Goal: Communication & Community: Answer question/provide support

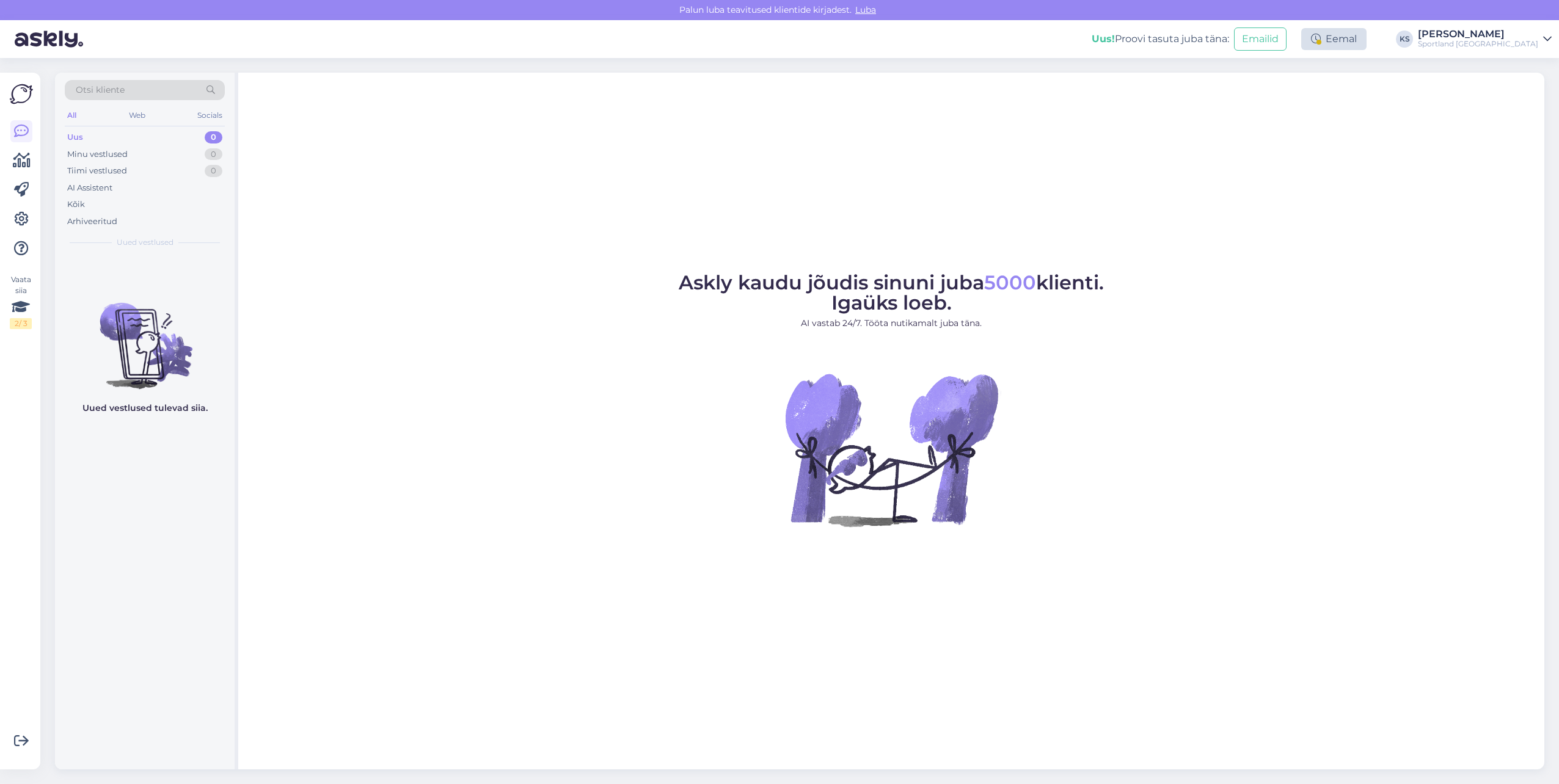
click at [1367, 38] on div "Eemal" at bounding box center [1333, 39] width 66 height 22
click at [1324, 192] on button "Lõpeta paus" at bounding box center [1293, 198] width 62 height 14
click at [1493, 42] on div "Sportland [GEOGRAPHIC_DATA]" at bounding box center [1478, 44] width 120 height 9
click at [1530, 91] on button "Ava" at bounding box center [1528, 94] width 26 height 19
click at [1367, 42] on div "Eemal" at bounding box center [1333, 39] width 66 height 22
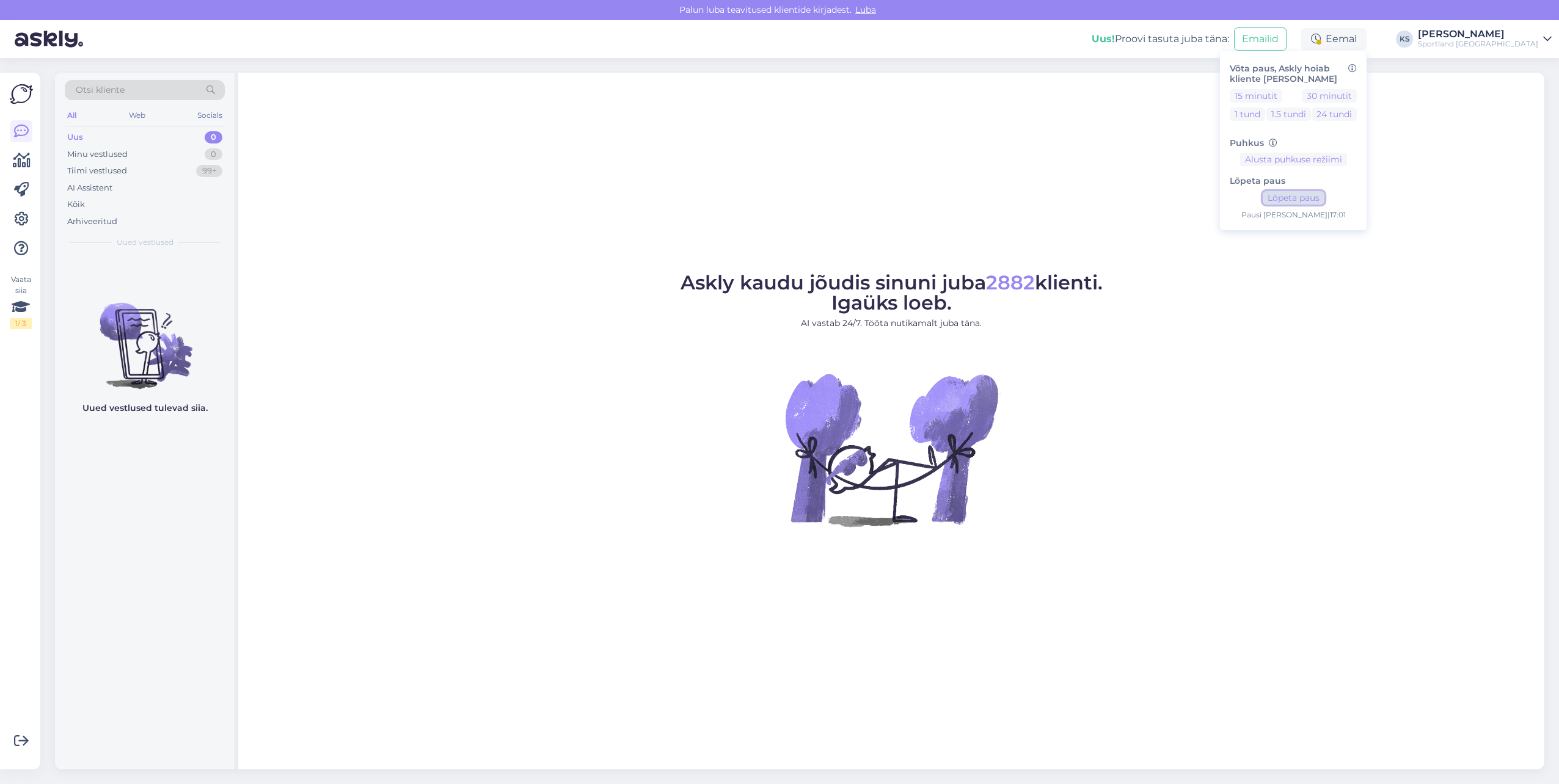
click at [1324, 194] on button "Lõpeta paus" at bounding box center [1293, 198] width 62 height 14
click at [1521, 36] on div "[PERSON_NAME]" at bounding box center [1478, 33] width 120 height 9
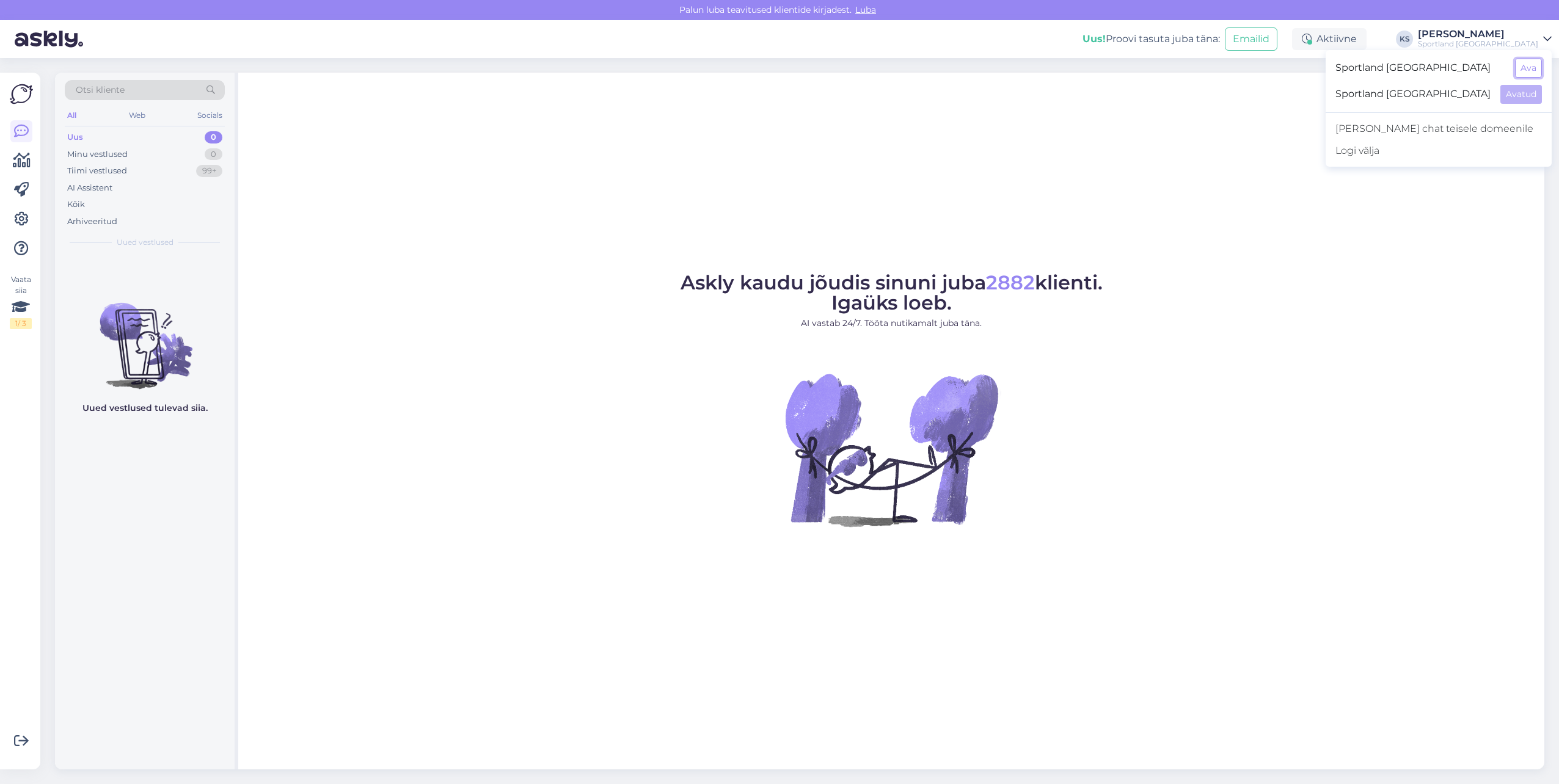
click at [1527, 59] on button "Ava" at bounding box center [1528, 68] width 26 height 19
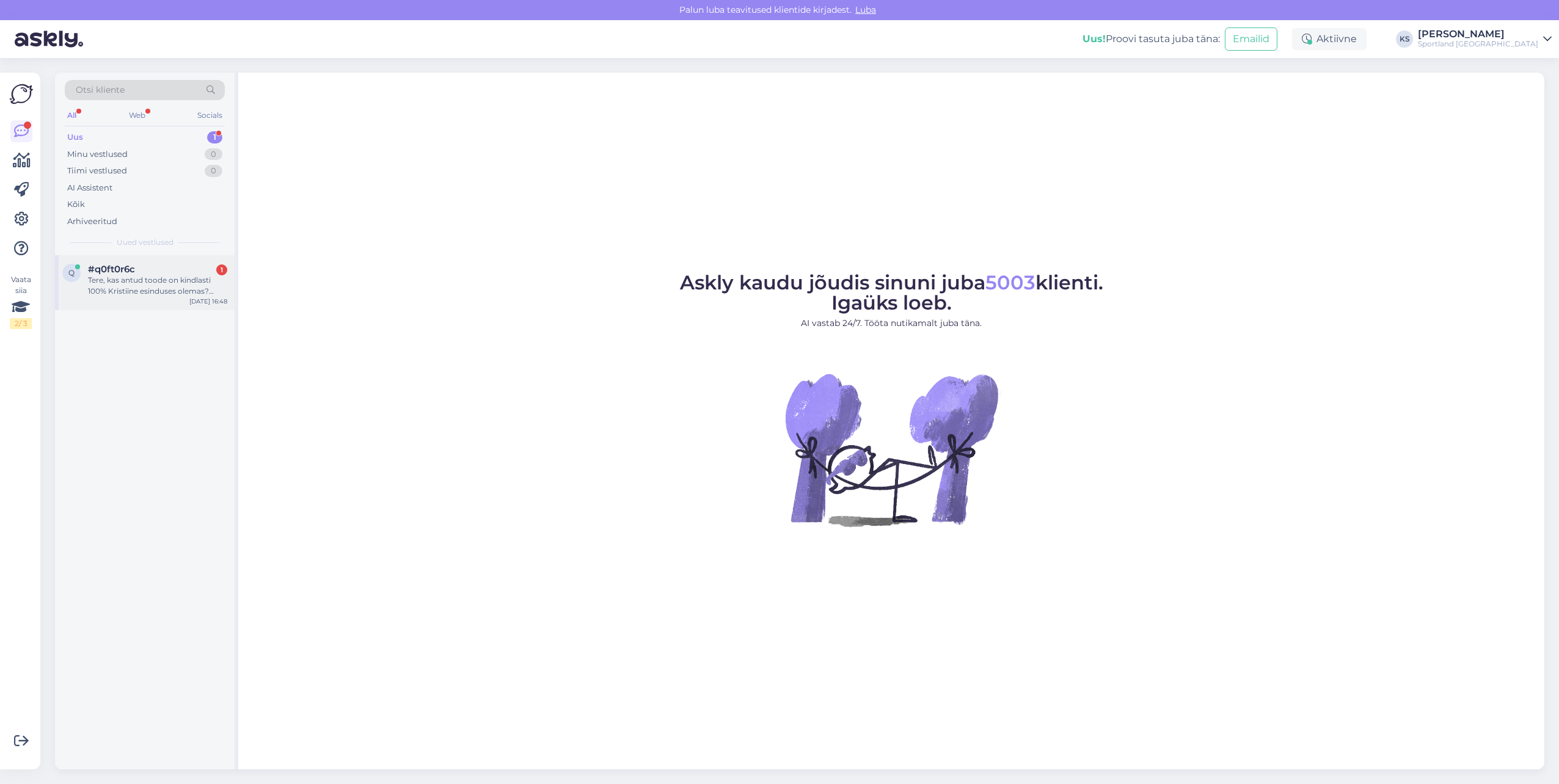
click at [149, 290] on div "Tere, kas antud toode on kindlasti 100% Kristiine esinduses olemas? [URL][DOMAI…" at bounding box center [157, 286] width 139 height 22
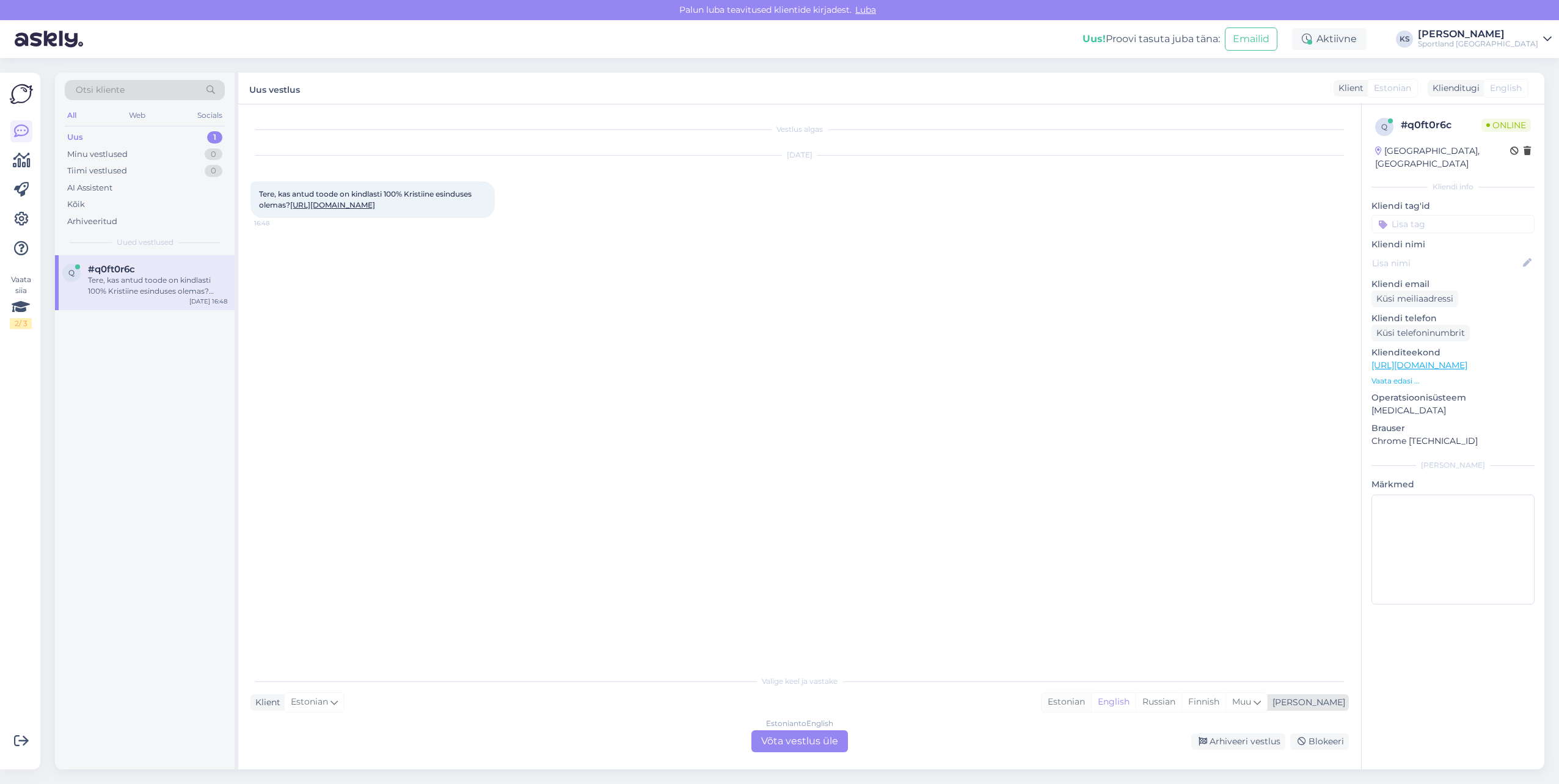
click at [1091, 706] on div "Estonian" at bounding box center [1066, 702] width 50 height 18
click at [780, 746] on div "Estonian to Estonian Võta vestlus üle" at bounding box center [800, 741] width 97 height 22
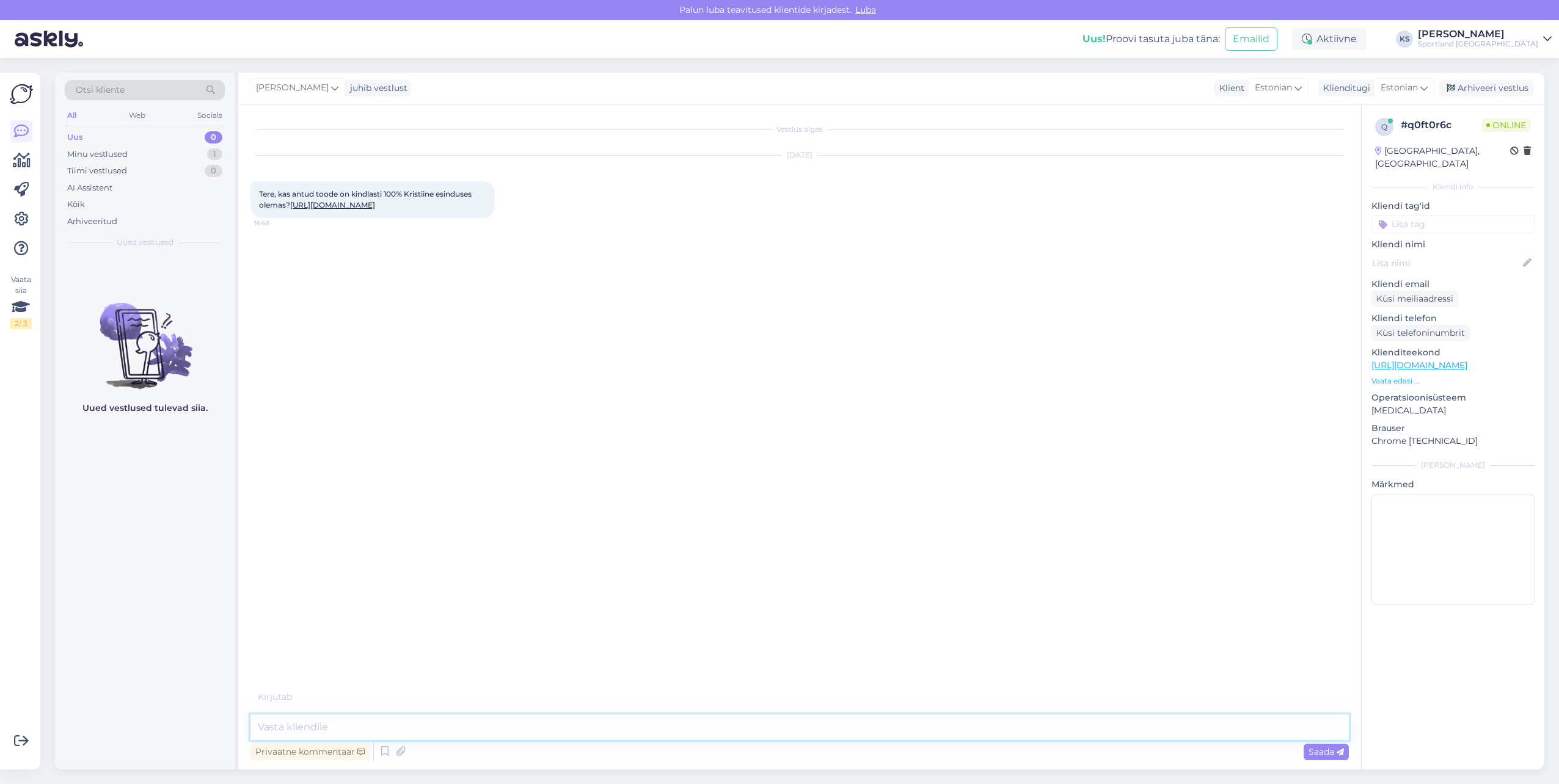
click at [782, 734] on textarea at bounding box center [800, 728] width 1099 height 26
type textarea "Tere! [PERSON_NAME] klienditeenindusest"
click at [375, 209] on link "[URL][DOMAIN_NAME]" at bounding box center [332, 205] width 85 height 9
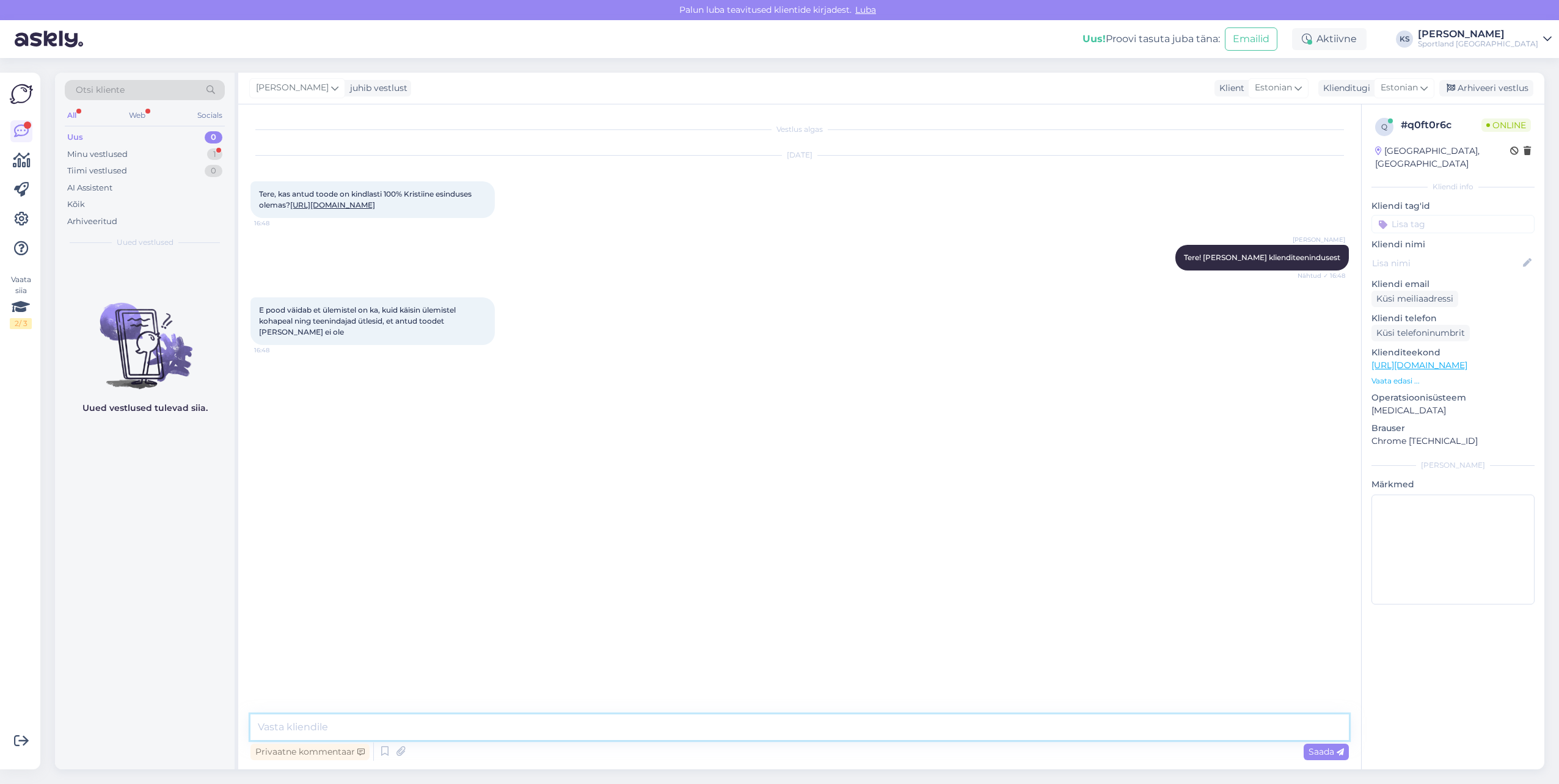
click at [460, 726] on textarea at bounding box center [800, 728] width 1099 height 26
type textarea "Kohe vaatan üle"
type textarea "Hetkel antud reket on Kristiine Sportlandi kaupluses saadaval."
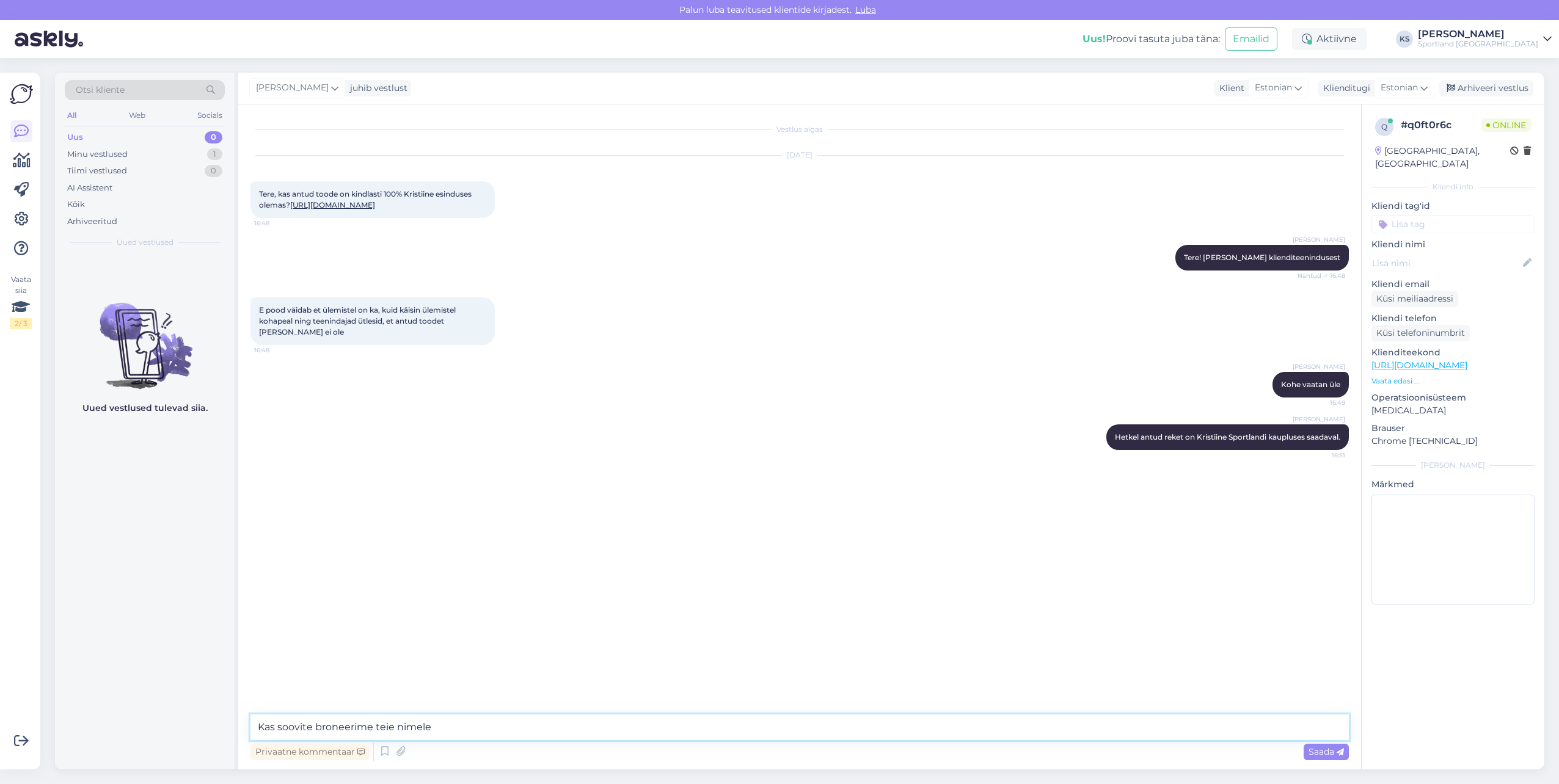
type textarea "Kas soovite broneerime teie nimele?"
click at [1466, 215] on input at bounding box center [1452, 224] width 163 height 18
type input "saada"
click at [1468, 253] on span "Vaata saadavust - leitavus" at bounding box center [1453, 256] width 94 height 8
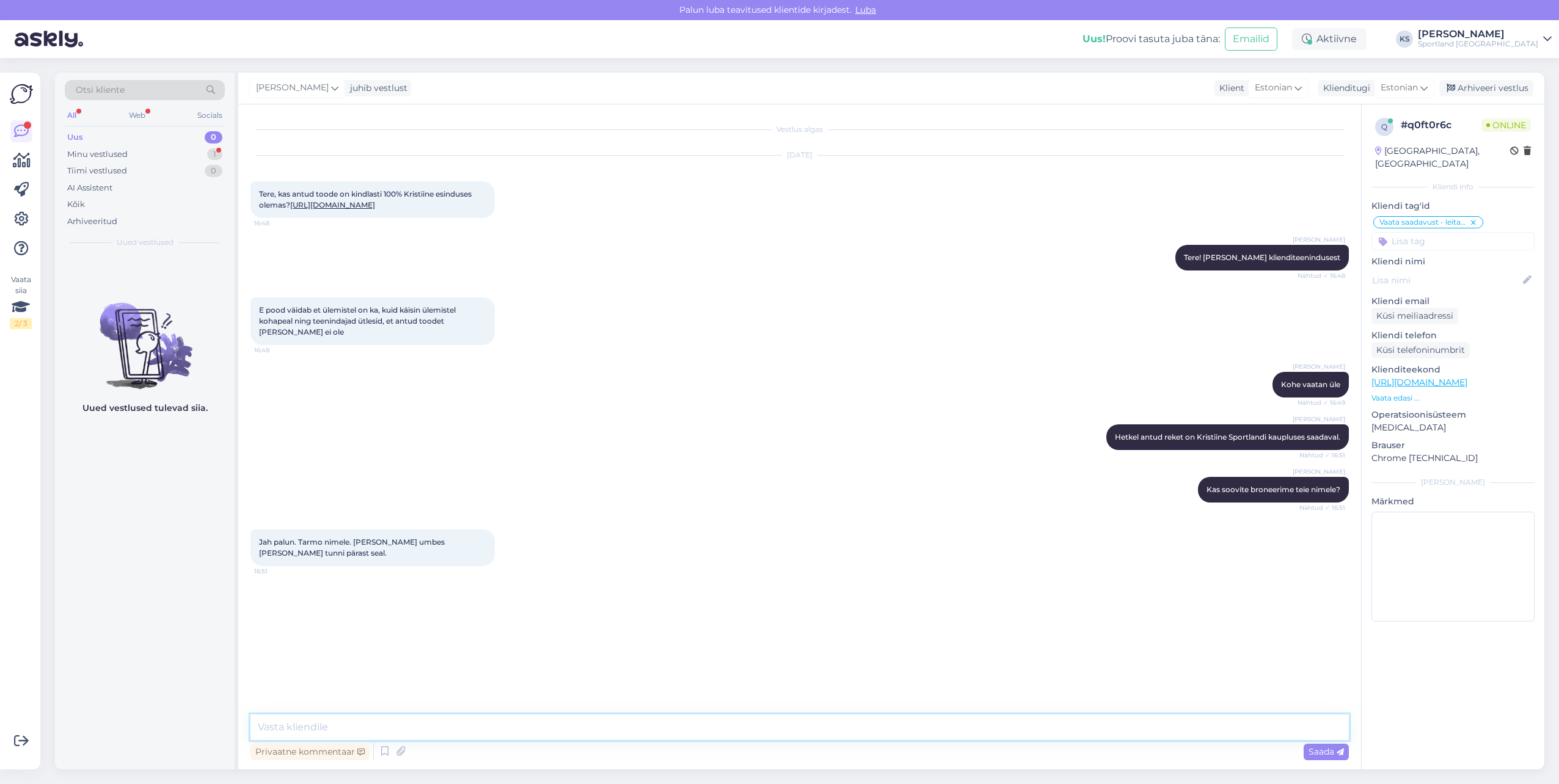
click at [382, 723] on textarea at bounding box center [800, 728] width 1099 height 26
type textarea "Super, reket on broneeritud."
type textarea "Kas ma saan teile hetkel veel abiks olla?"
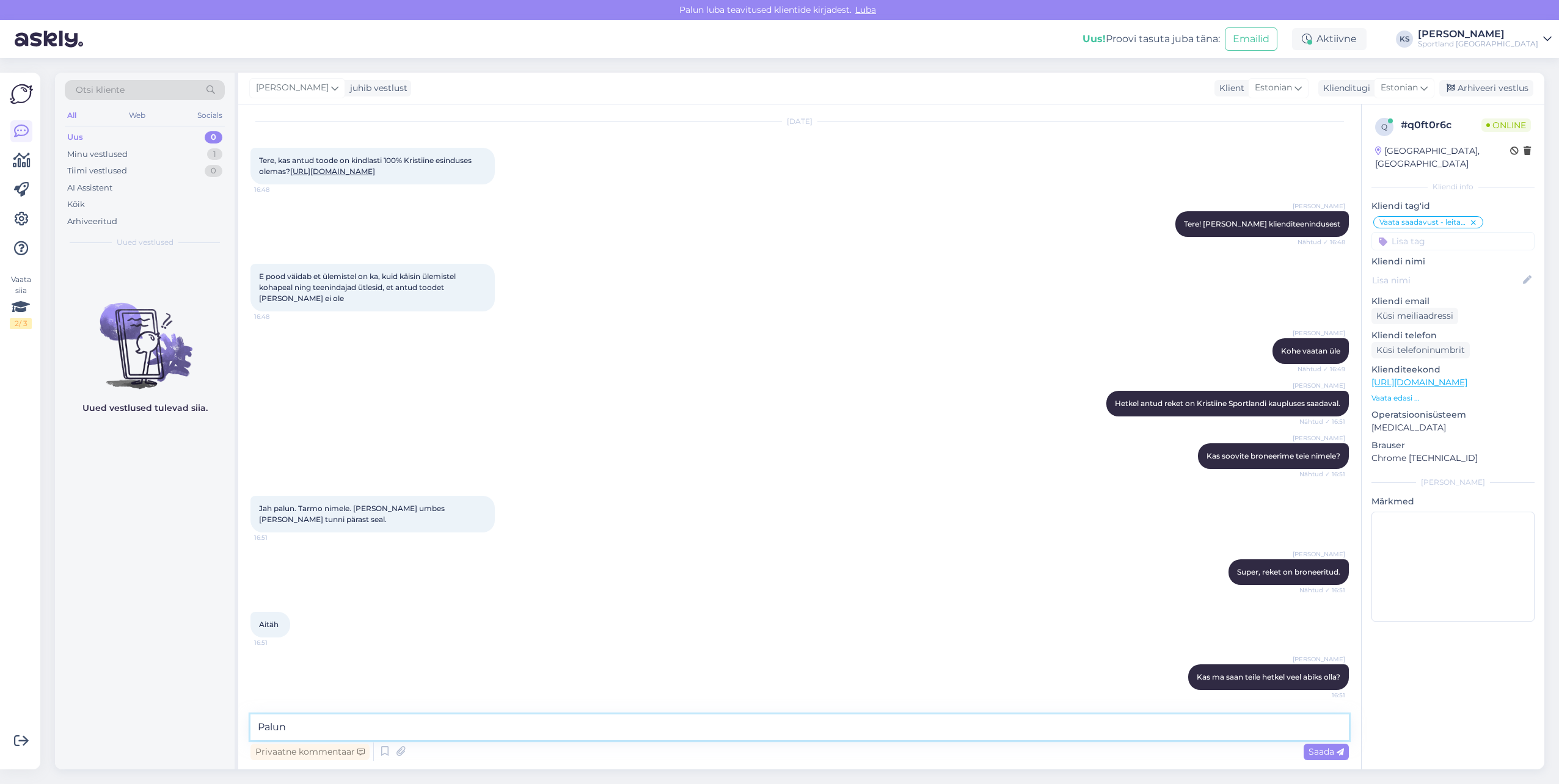
drag, startPoint x: 337, startPoint y: 708, endPoint x: 343, endPoint y: 723, distance: 16.2
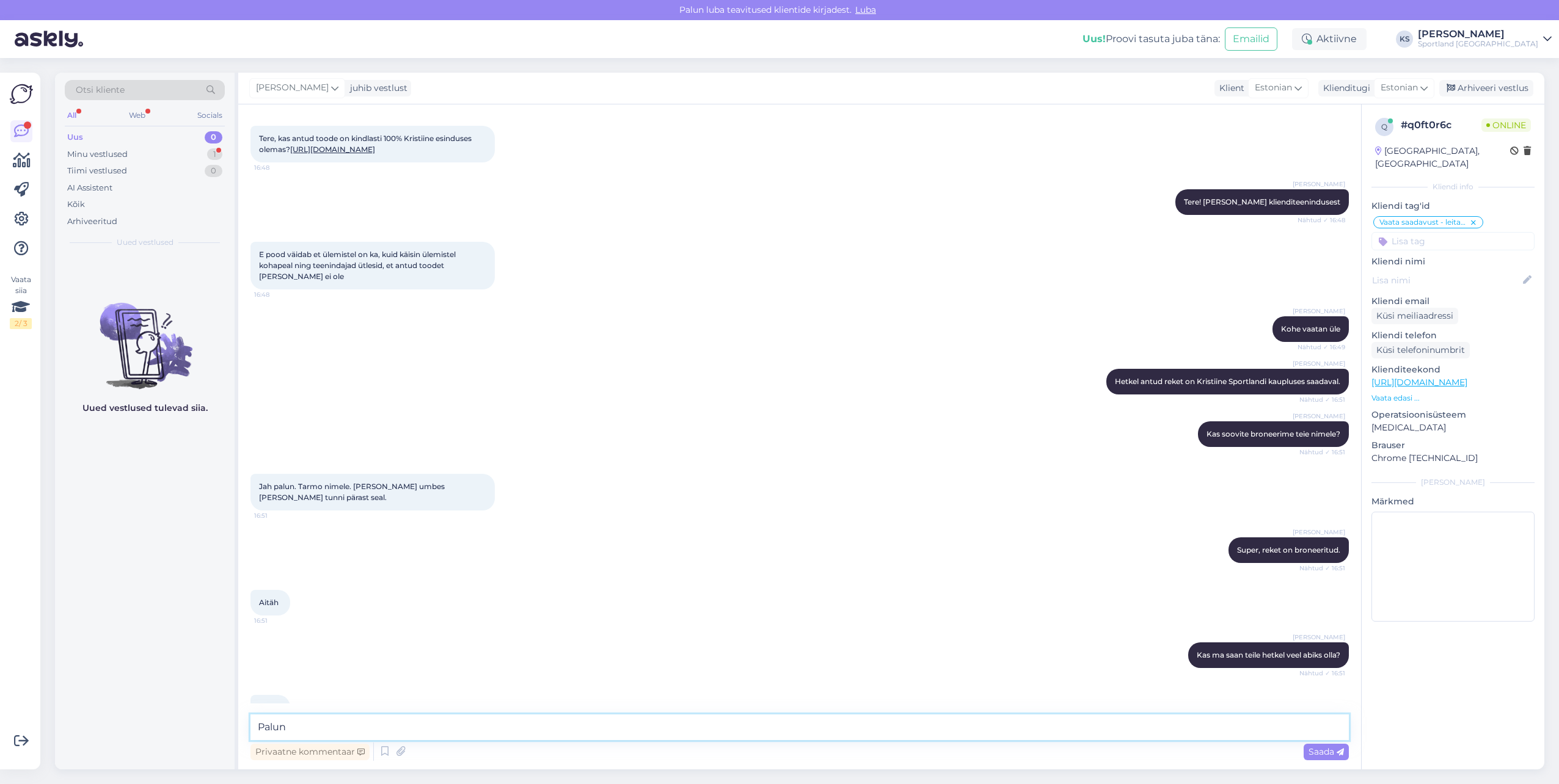
scroll to position [108, 0]
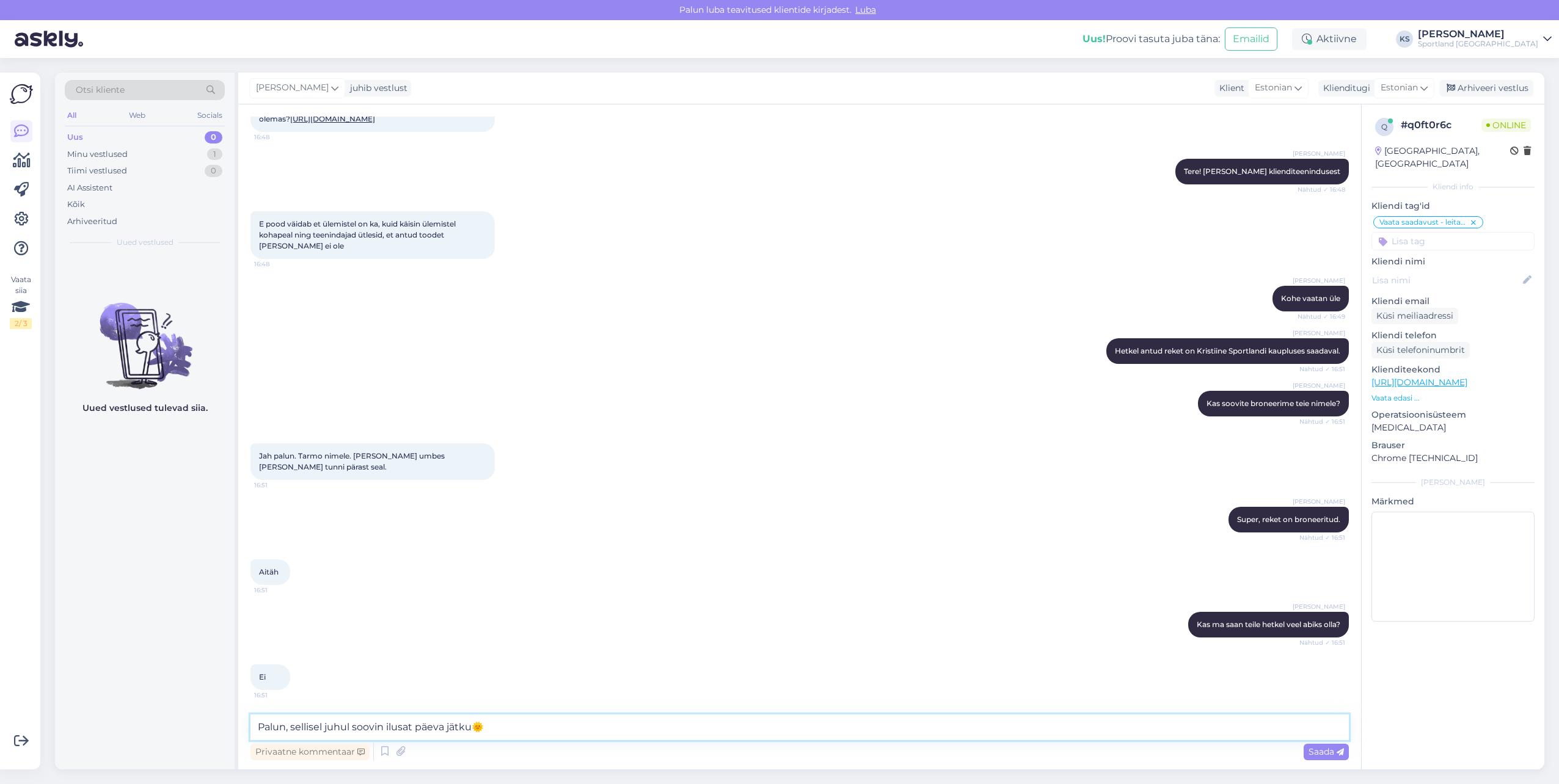
type textarea "Palun, sellisel juhul soovin ilusat päeva jätku!🌞"
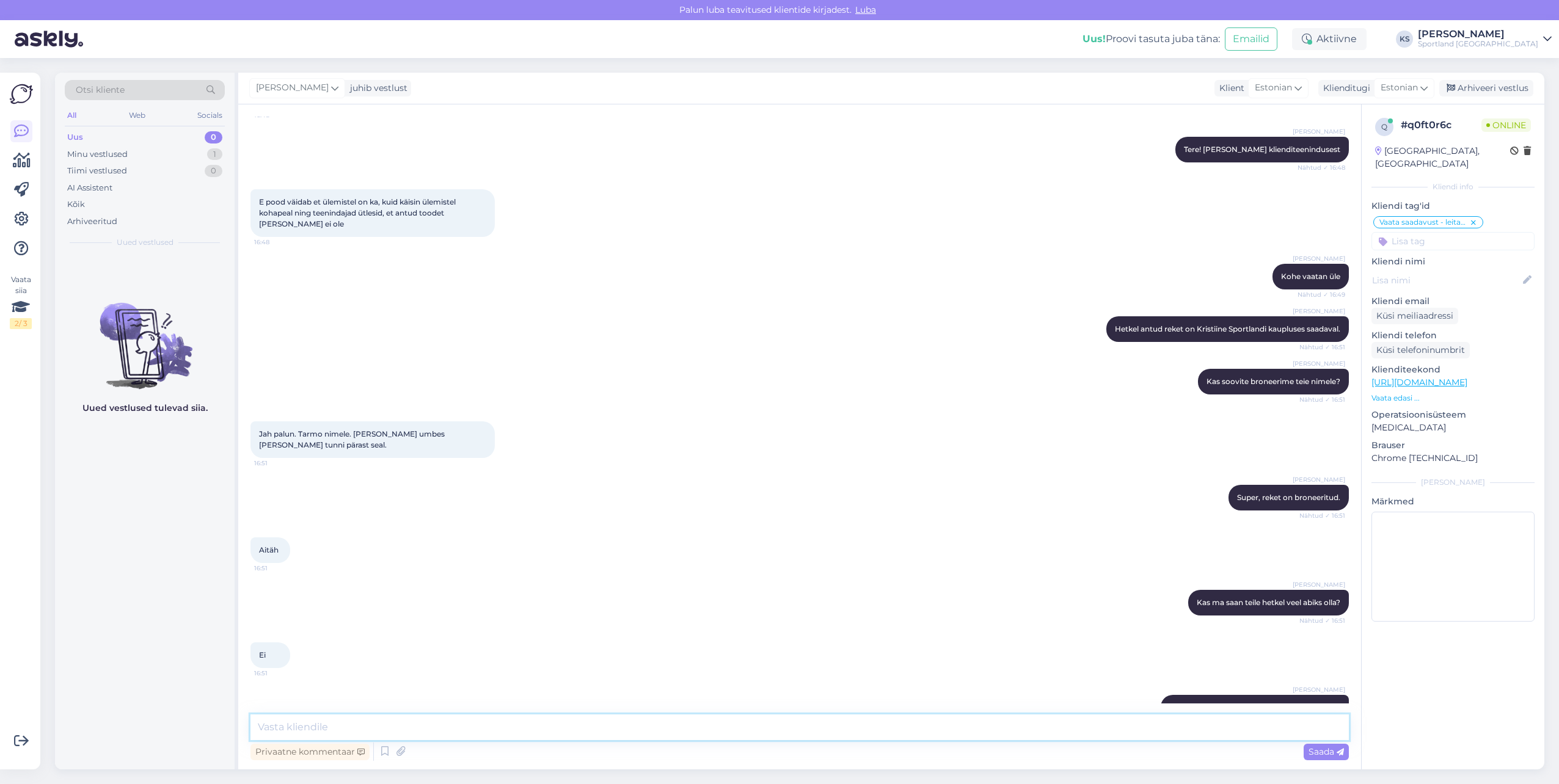
scroll to position [161, 0]
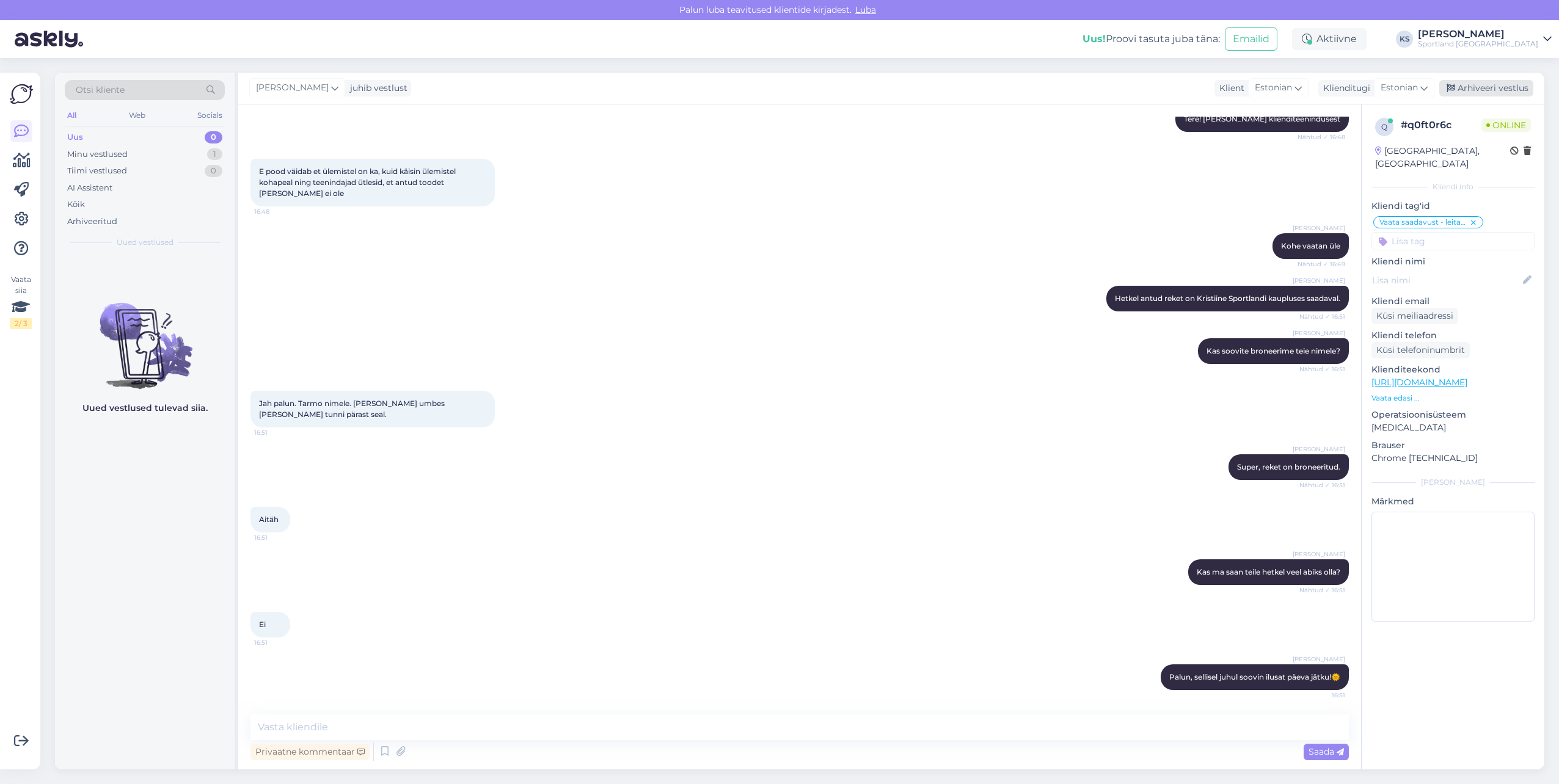
click at [1487, 87] on div "Arhiveeri vestlus" at bounding box center [1486, 88] width 94 height 16
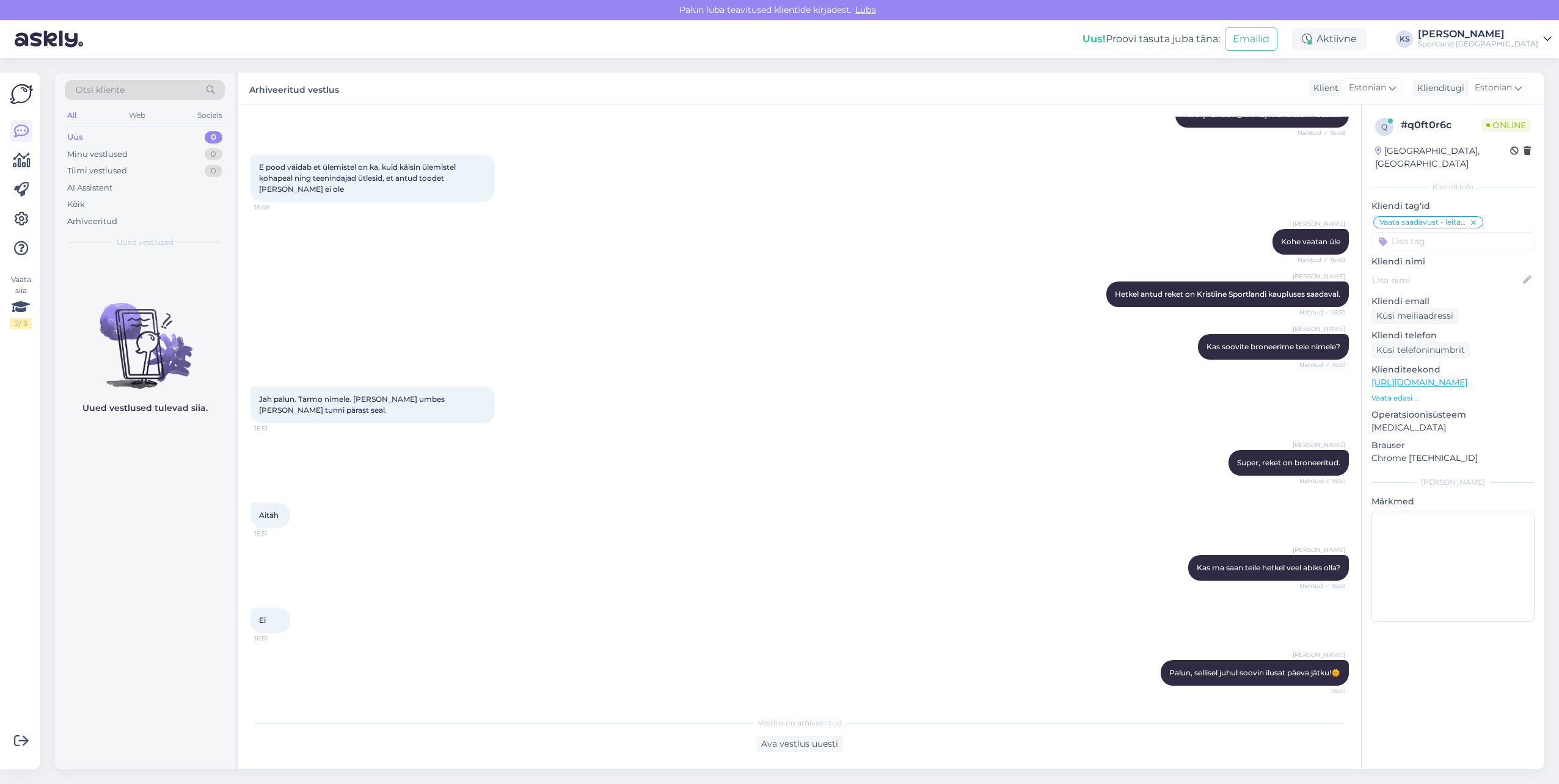
click at [1427, 233] on input at bounding box center [1452, 241] width 163 height 18
type input "Tenn"
click at [1457, 270] on span "Padel&tennis" at bounding box center [1453, 273] width 48 height 8
click at [934, 286] on div "[PERSON_NAME] antud reket on Kristiine Sportlandi kaupluses saadaval. Nähtud ✓ …" at bounding box center [800, 295] width 1099 height 53
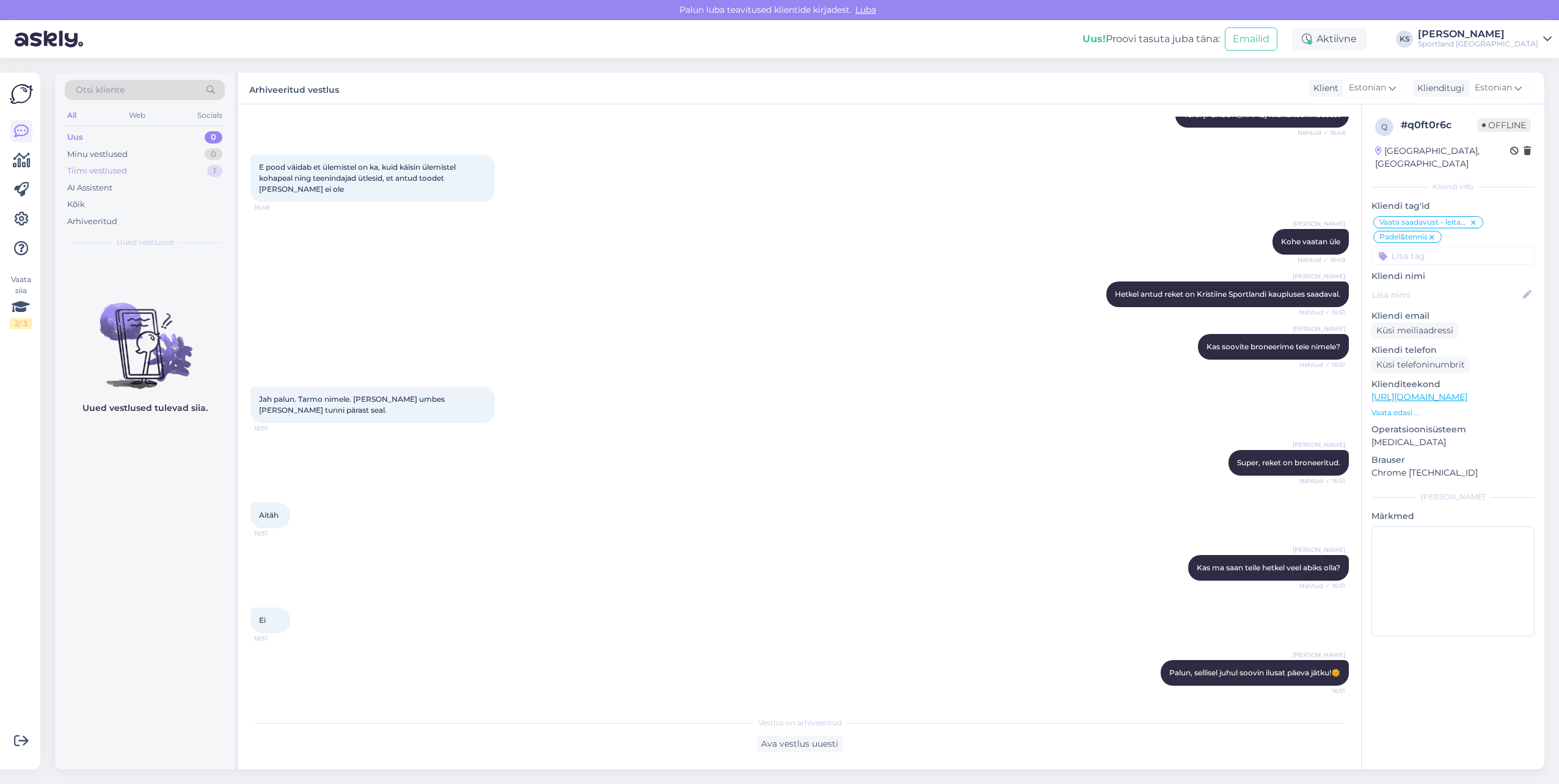
click at [217, 178] on div "Uus 0 Minu vestlused 0 Tiimi vestlused 1 AI Assistent Kõik Arhiveeritud" at bounding box center [144, 179] width 160 height 101
click at [216, 170] on div "1" at bounding box center [214, 171] width 15 height 12
click at [1497, 45] on div "Sportland [GEOGRAPHIC_DATA]" at bounding box center [1478, 44] width 120 height 9
click at [1525, 94] on button "Ava" at bounding box center [1528, 94] width 26 height 19
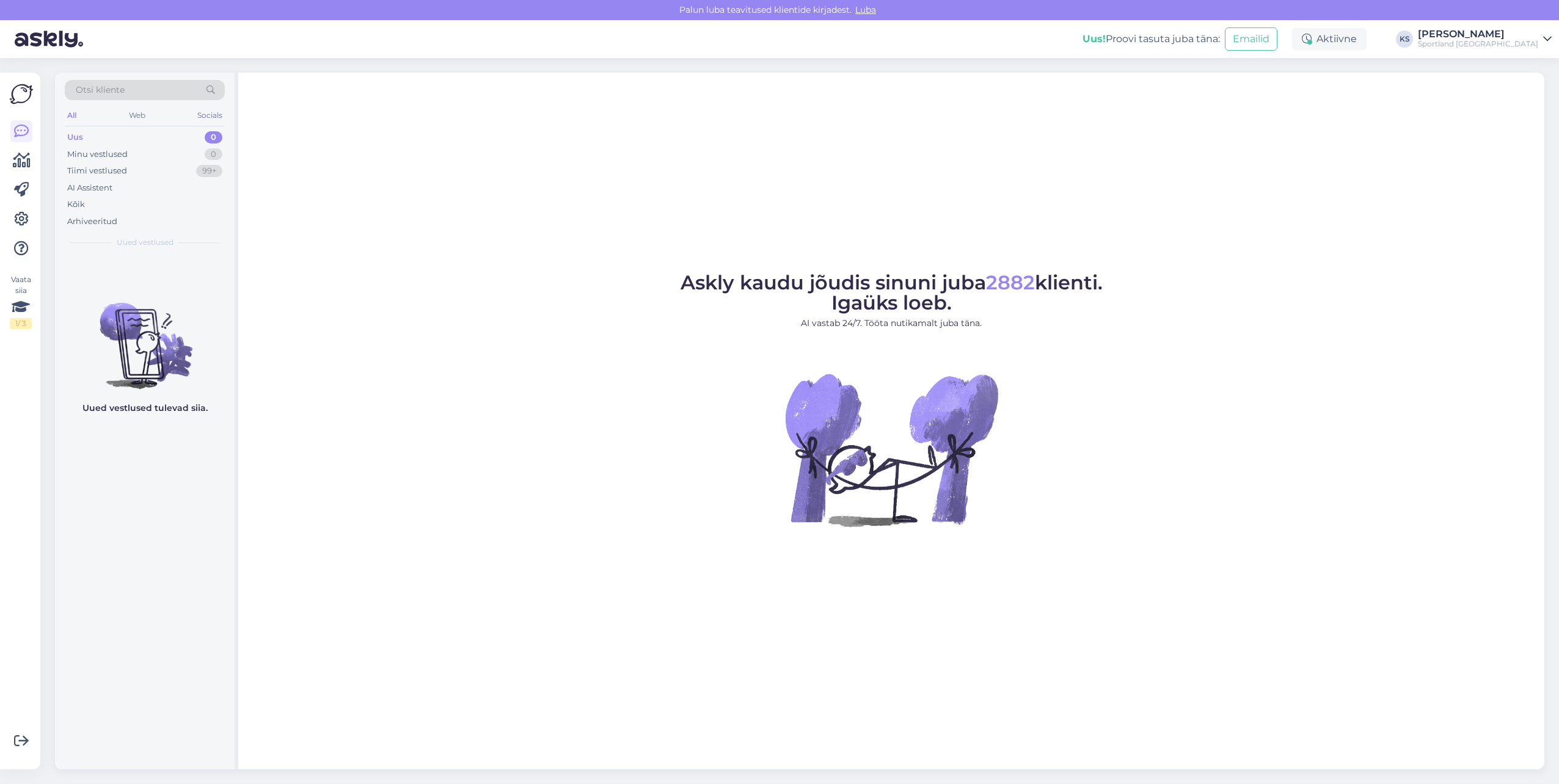
click at [1519, 39] on div "Sportland [GEOGRAPHIC_DATA]" at bounding box center [1478, 44] width 120 height 9
click at [1534, 62] on button "Ava" at bounding box center [1528, 68] width 26 height 19
click at [104, 287] on div "Tellimuse tühistamine" at bounding box center [110, 293] width 93 height 12
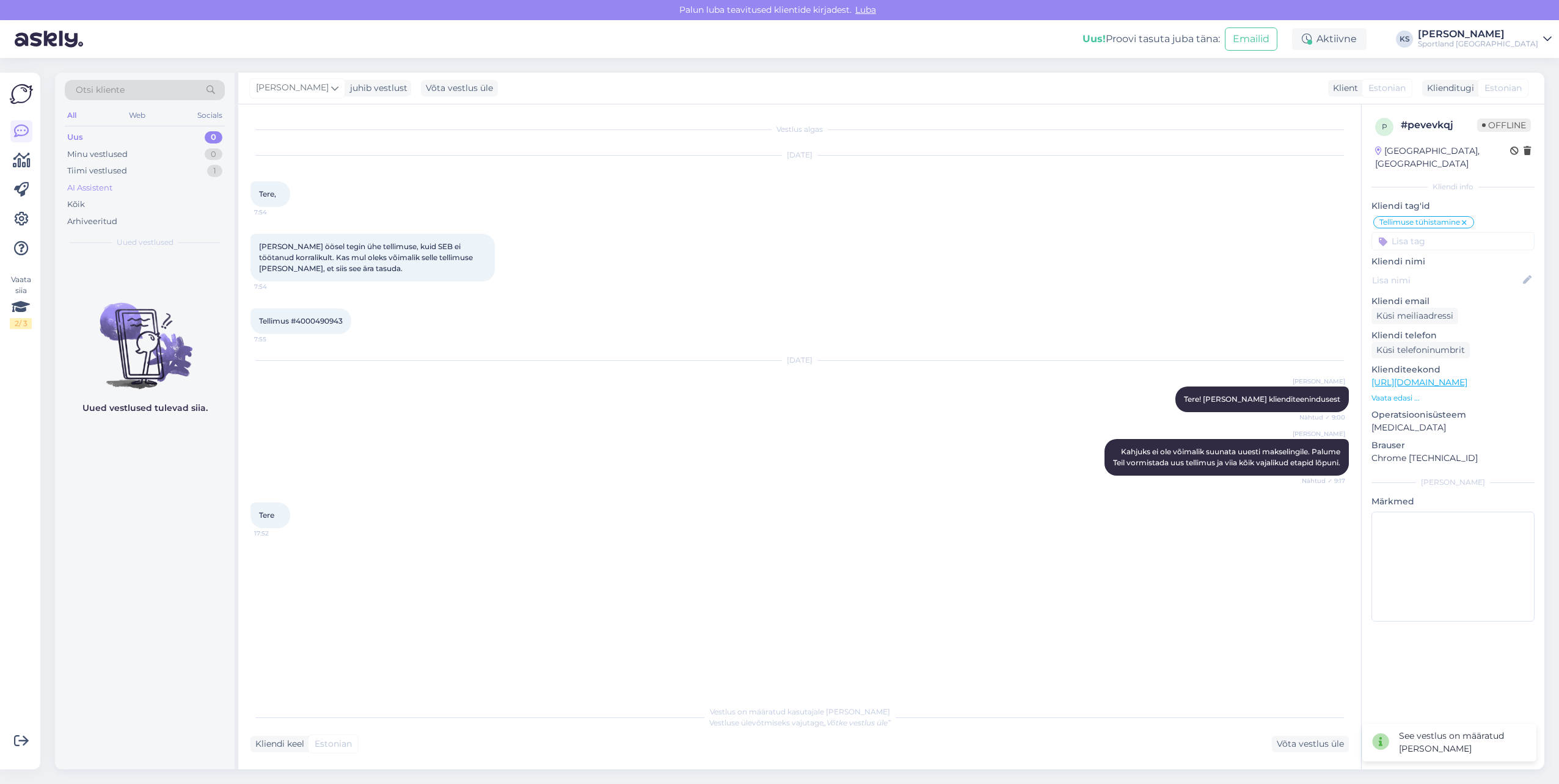
click at [191, 180] on div "AI Assistent" at bounding box center [144, 188] width 160 height 17
click at [205, 169] on div "Tiimi vestlused 1" at bounding box center [144, 171] width 160 height 17
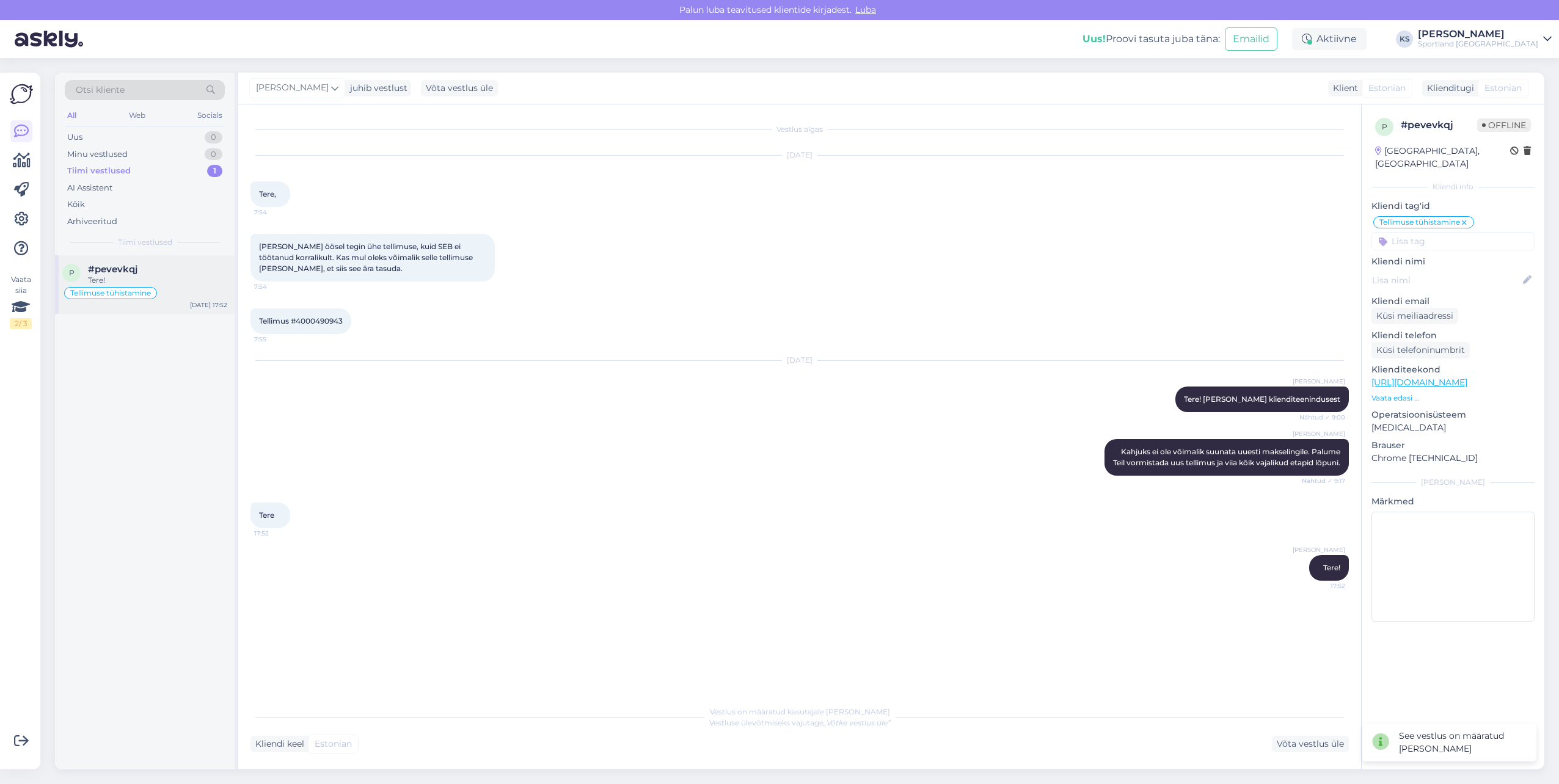
click at [176, 298] on div "Tellimuse tühistamine" at bounding box center [144, 293] width 165 height 15
click at [1309, 743] on div "Võta vestlus üle" at bounding box center [1310, 744] width 77 height 16
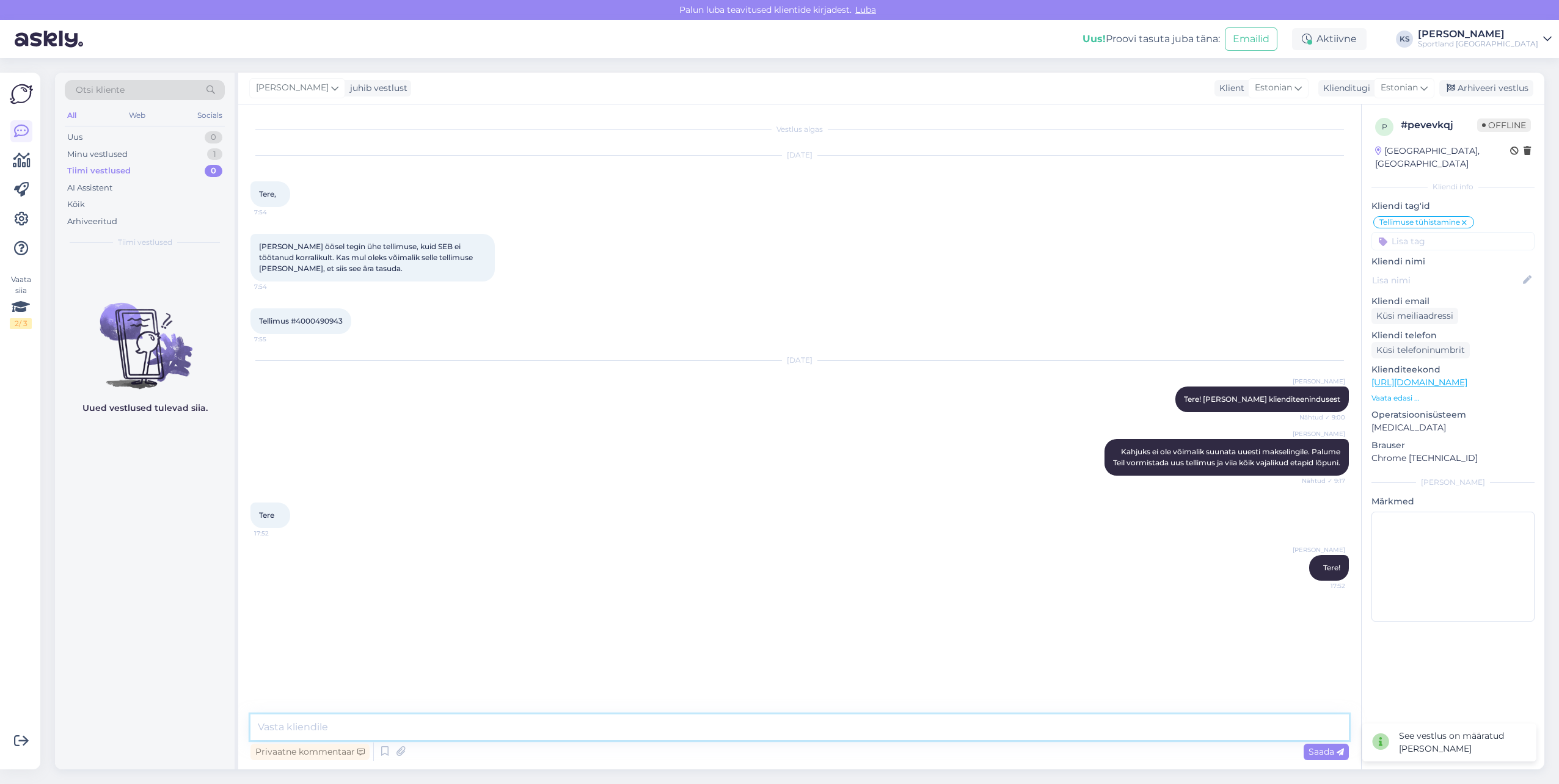
click at [1034, 738] on textarea at bounding box center [800, 728] width 1099 height 26
click at [691, 732] on textarea at bounding box center [800, 728] width 1099 height 26
type textarea "Kuidas ma saan teile abiks olla?"
click at [1509, 96] on div "Arhiveeri vestlus" at bounding box center [1486, 88] width 94 height 16
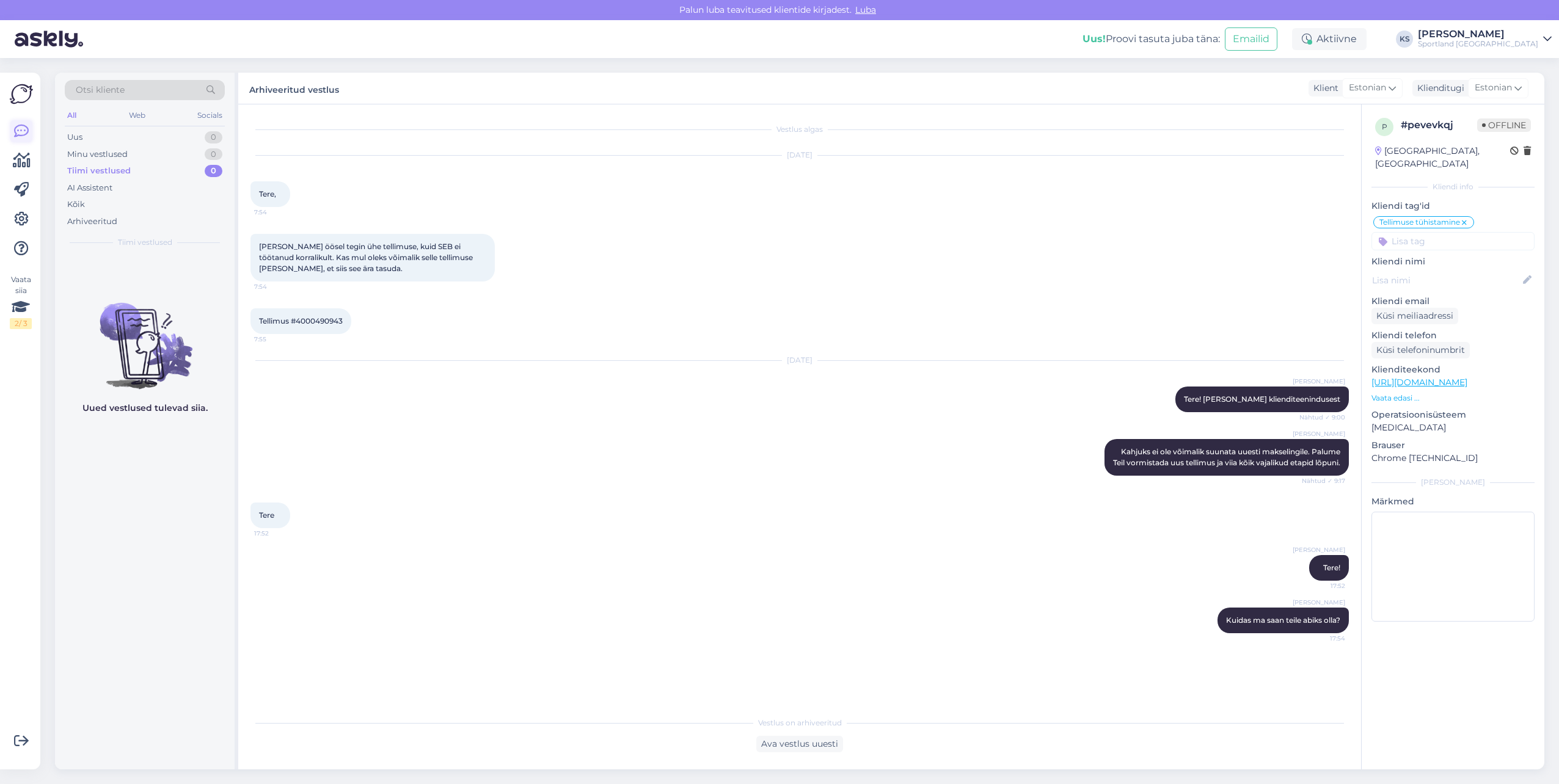
click at [21, 130] on icon at bounding box center [21, 131] width 15 height 15
